Goal: Information Seeking & Learning: Learn about a topic

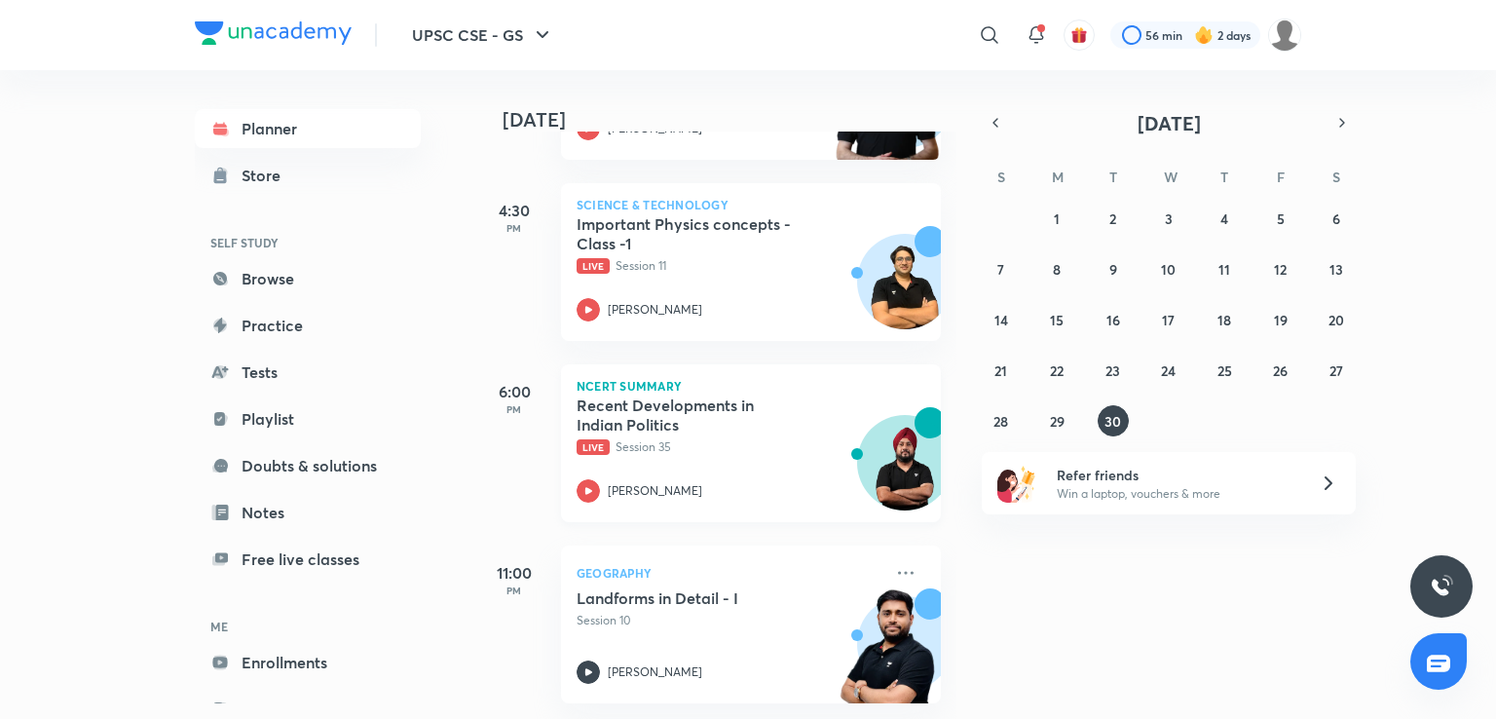
click at [721, 438] on p "Live Session 35" at bounding box center [730, 447] width 306 height 18
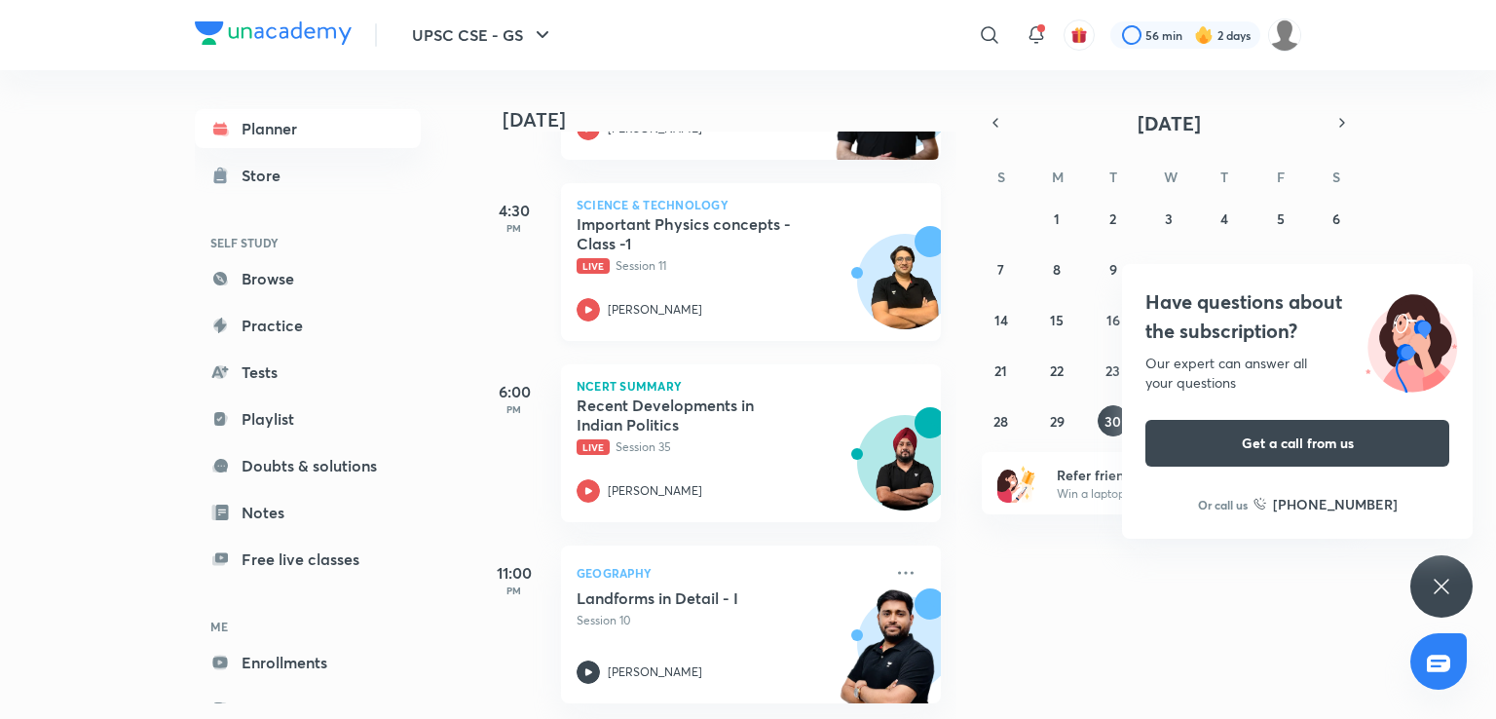
click at [660, 257] on p "Live Session 11" at bounding box center [730, 266] width 306 height 18
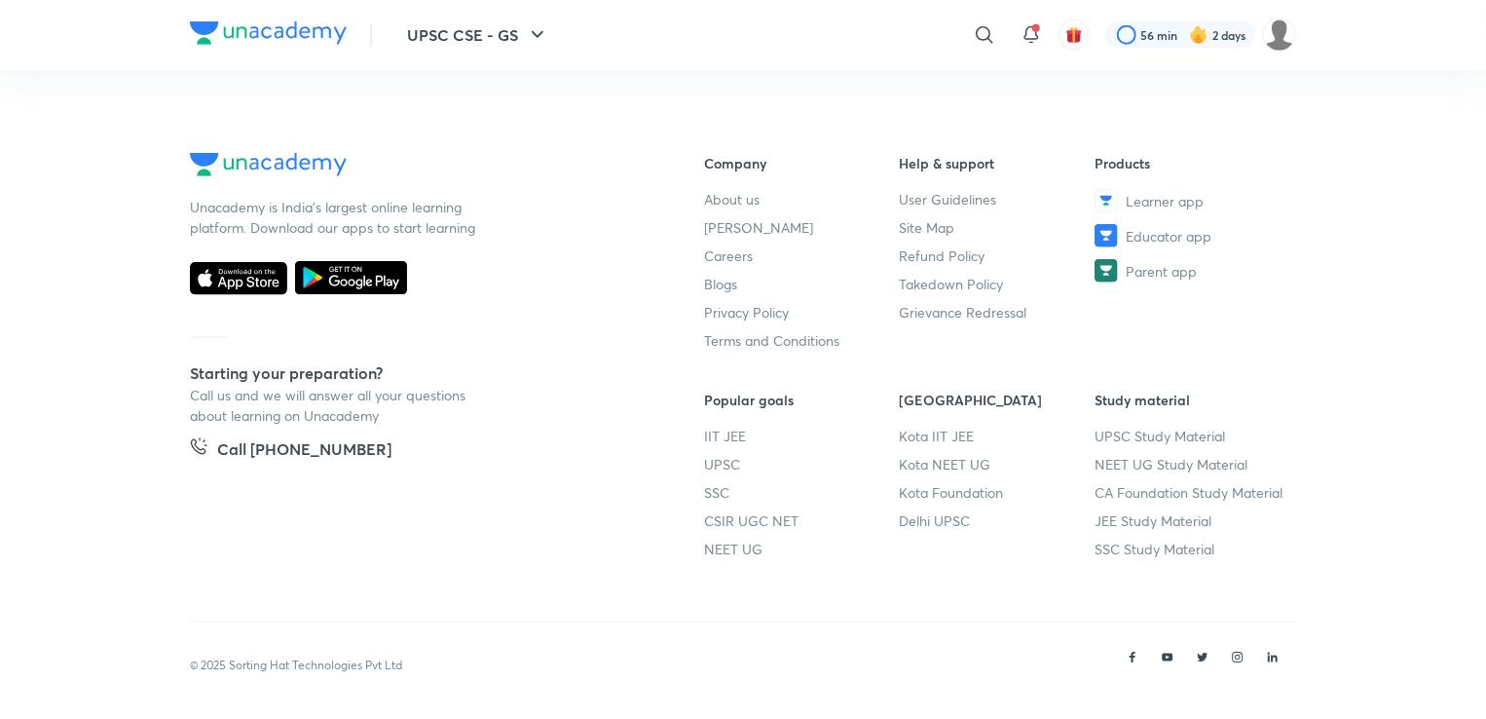
scroll to position [1110, 0]
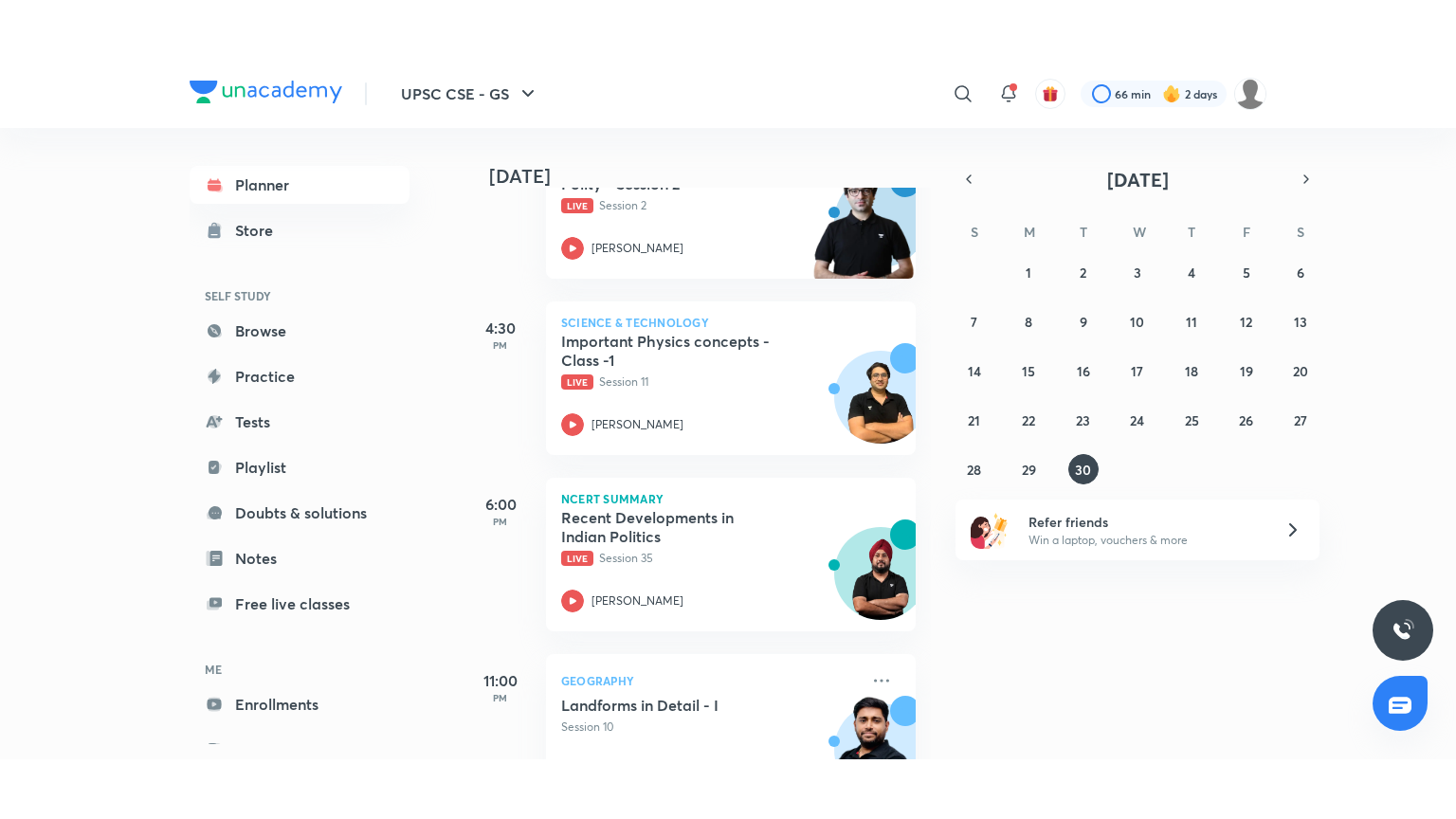
scroll to position [1132, 0]
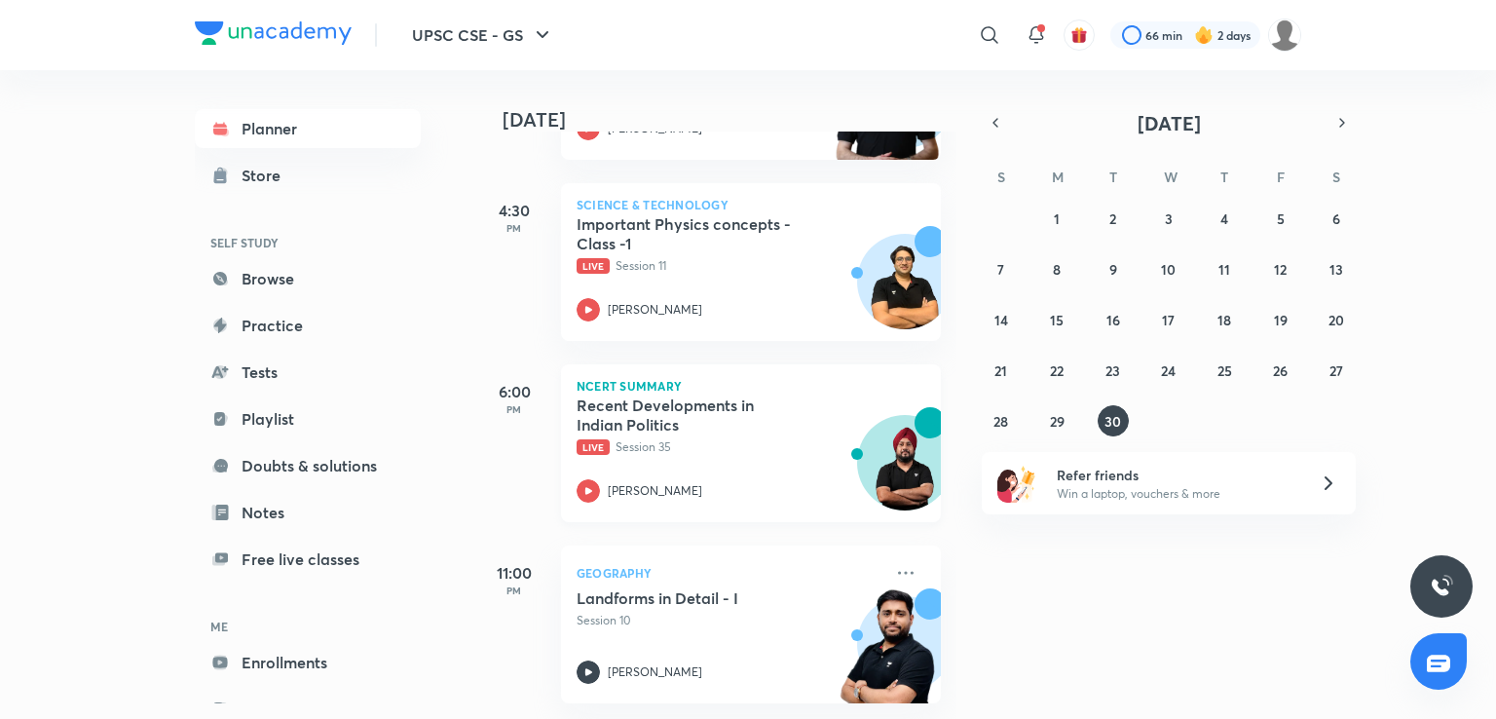
click at [626, 376] on div "NCERT Summary Recent Developments in Indian Politics Live Session 35 [PERSON_NA…" at bounding box center [751, 443] width 380 height 158
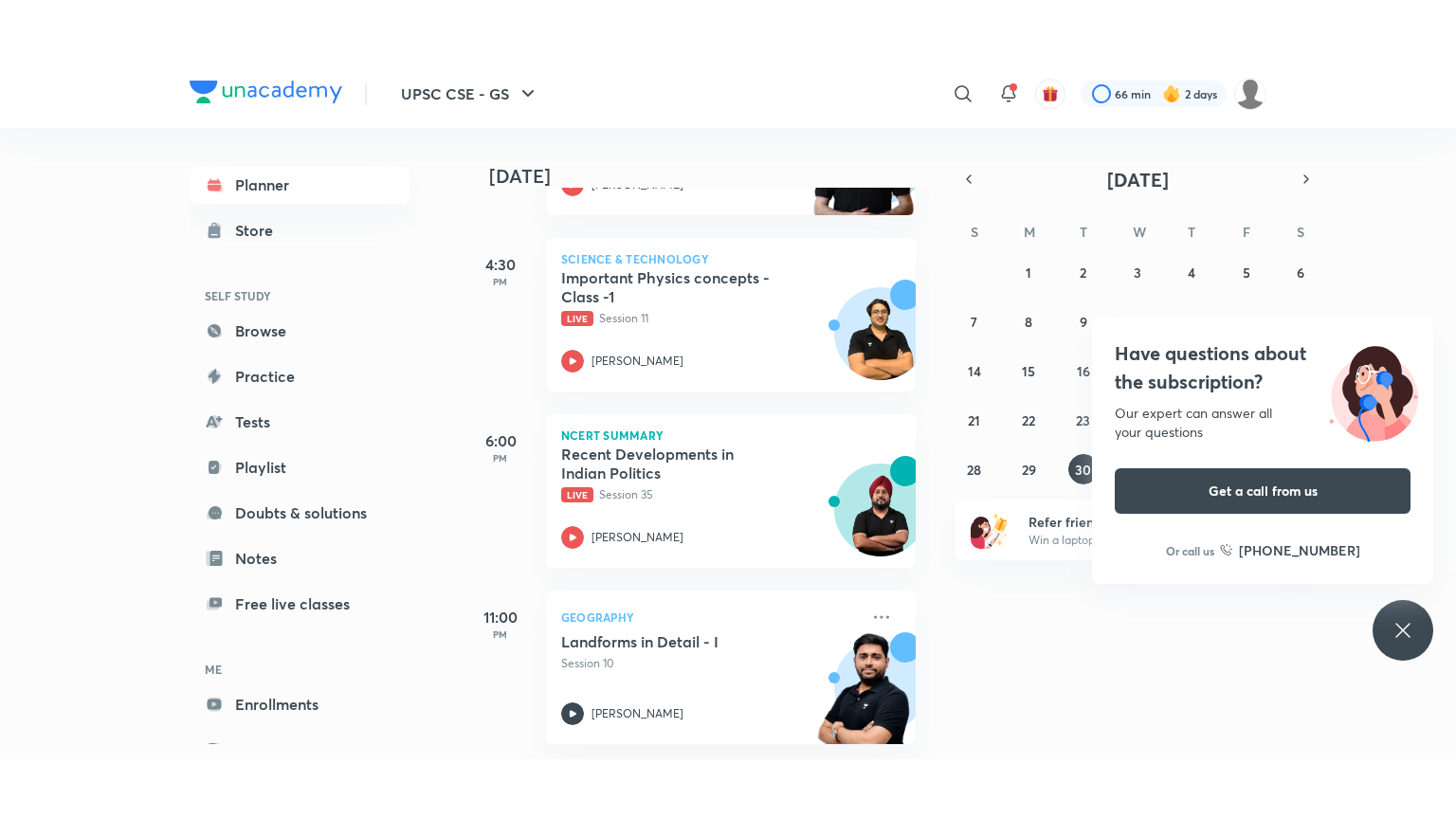
scroll to position [1012, 0]
